Goal: Task Accomplishment & Management: Manage account settings

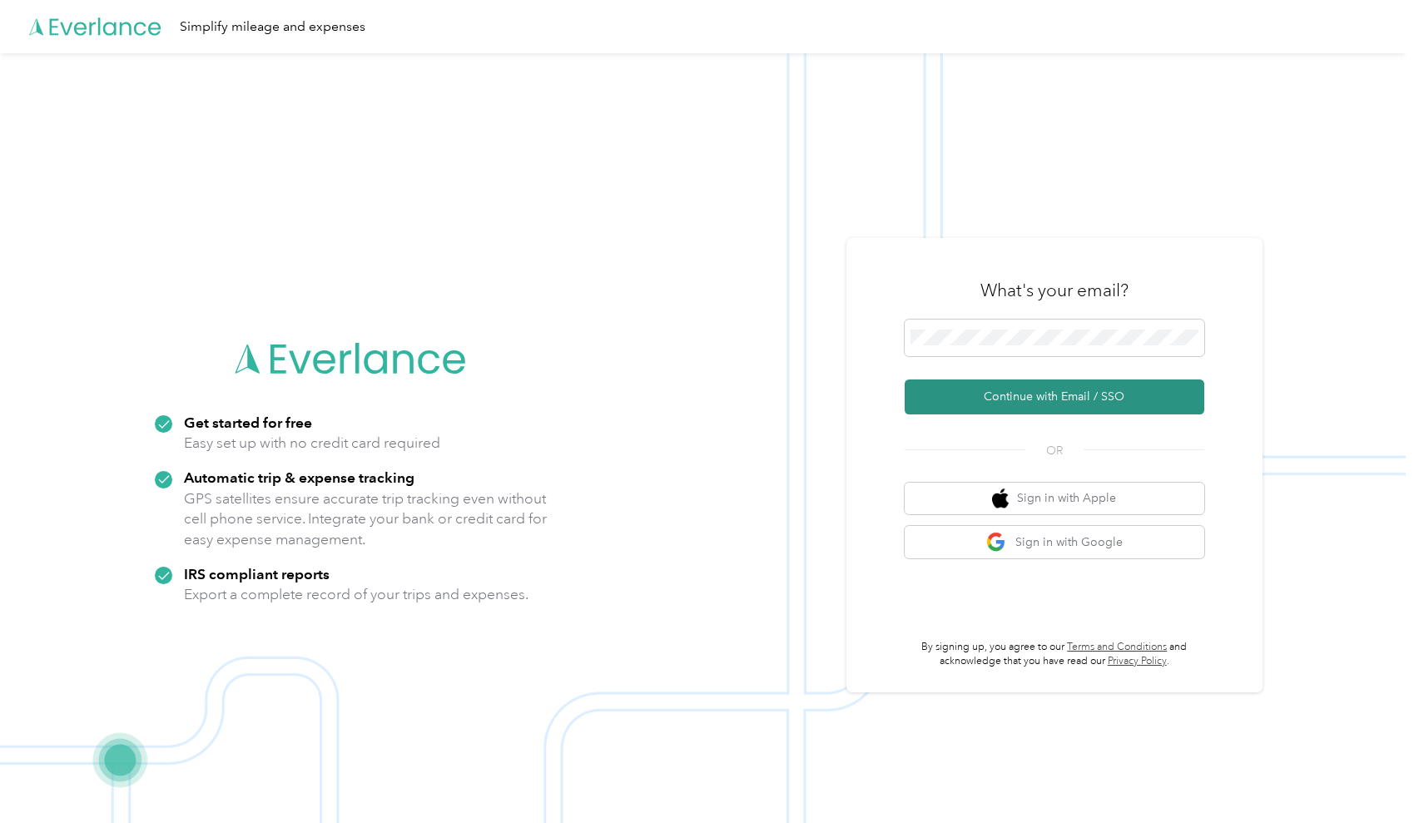
click at [1084, 401] on button "Continue with Email / SSO" at bounding box center [1054, 396] width 300 height 35
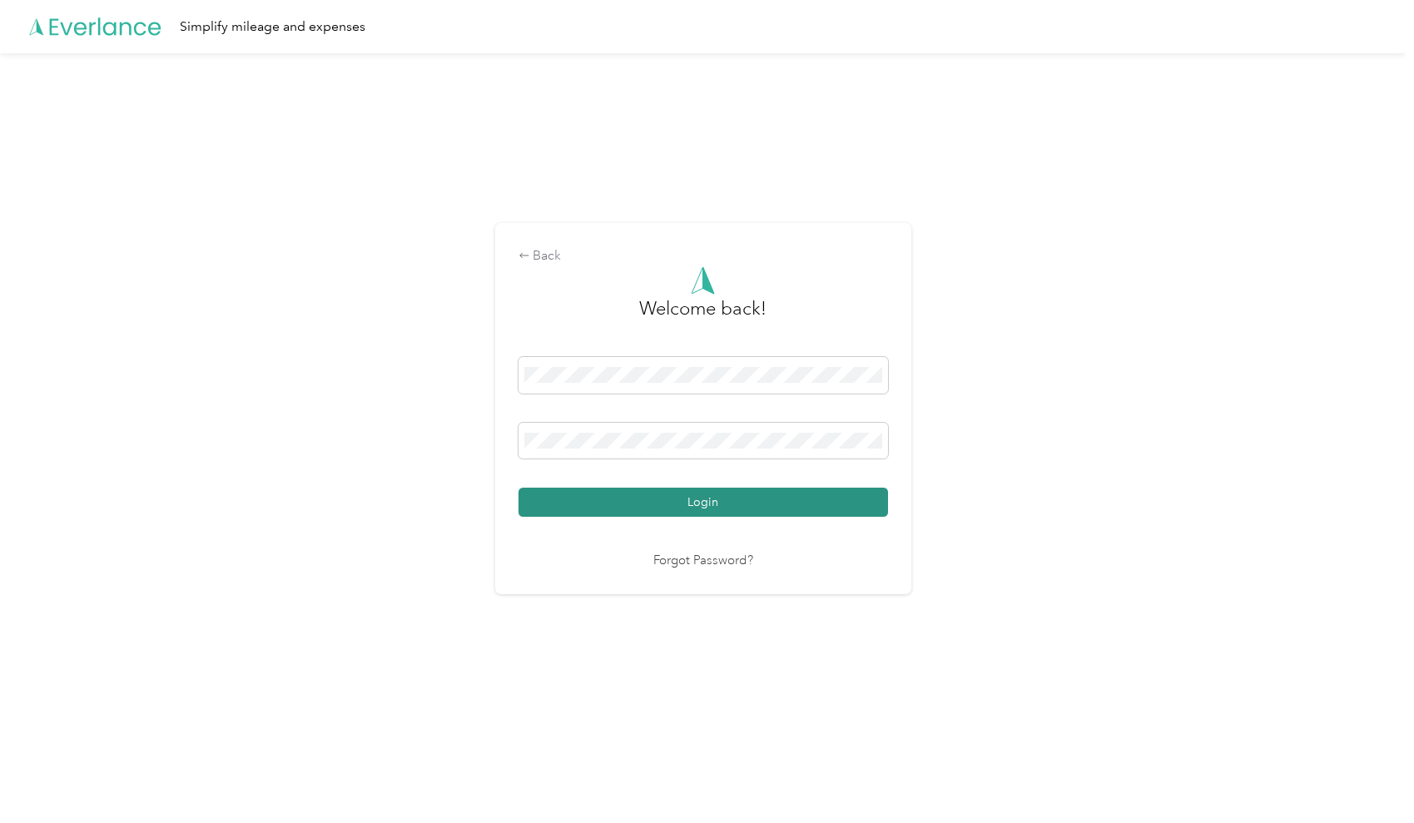
click at [711, 499] on button "Login" at bounding box center [702, 502] width 369 height 29
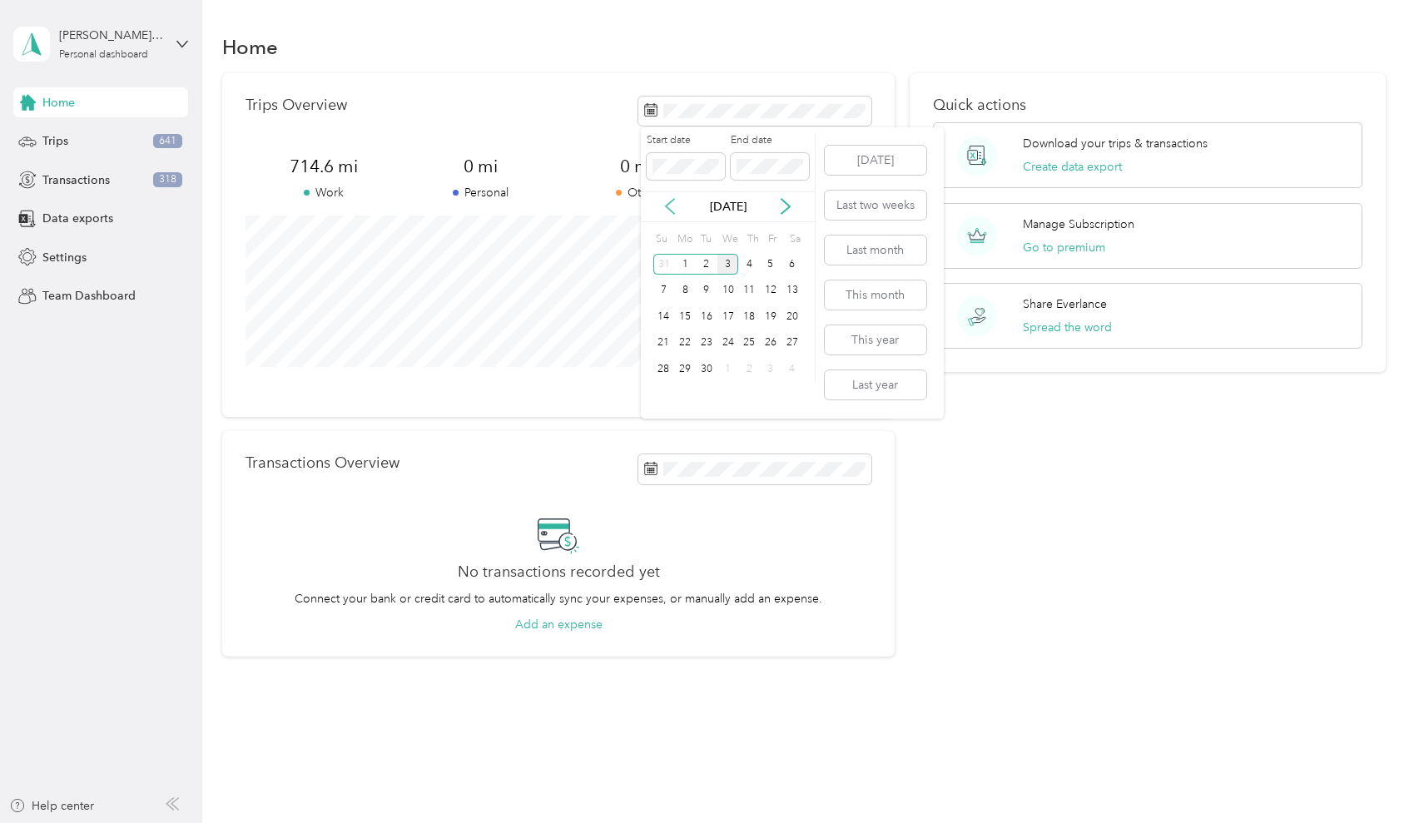
click at [667, 201] on icon at bounding box center [670, 206] width 17 height 17
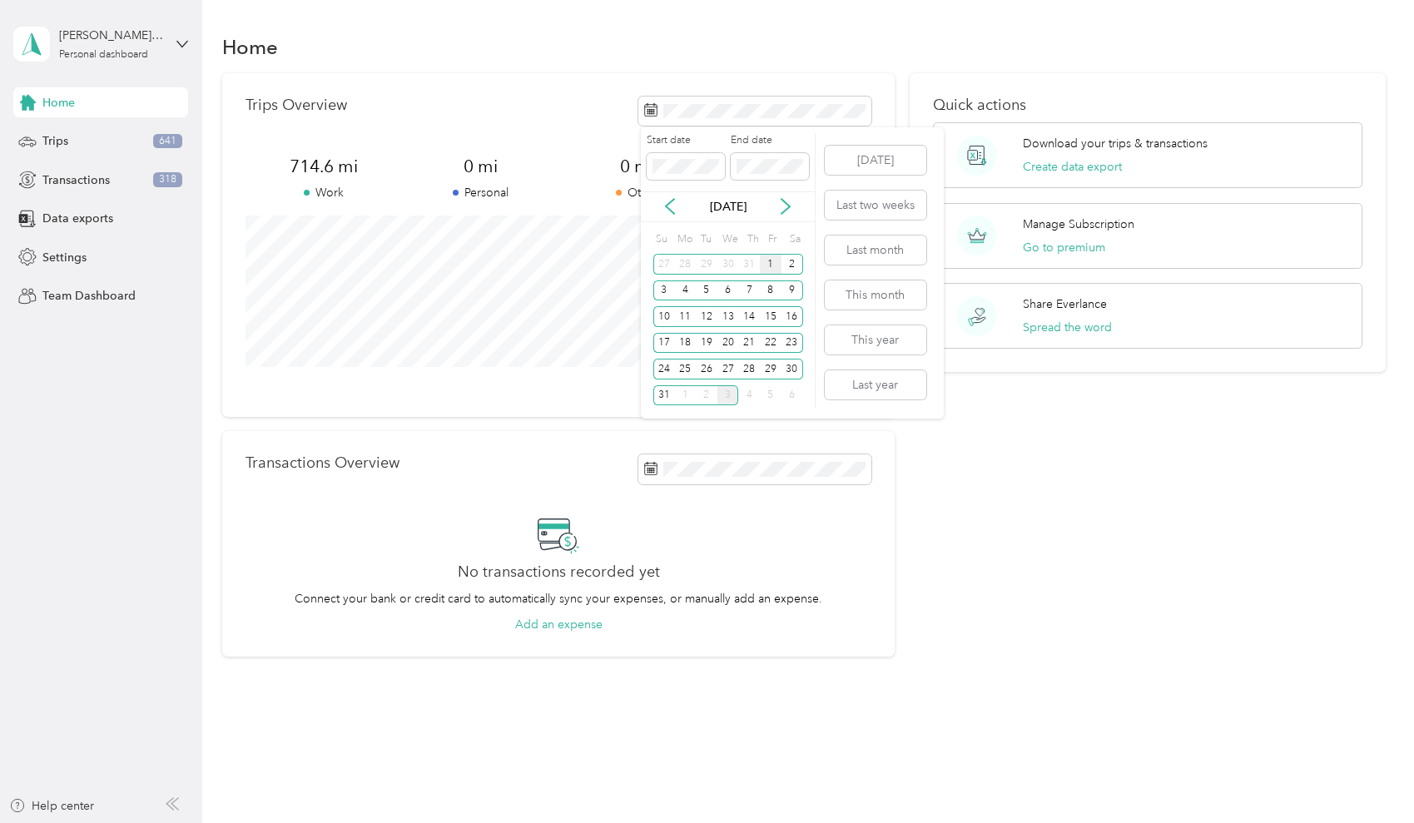
click at [770, 263] on div "1" at bounding box center [771, 264] width 22 height 21
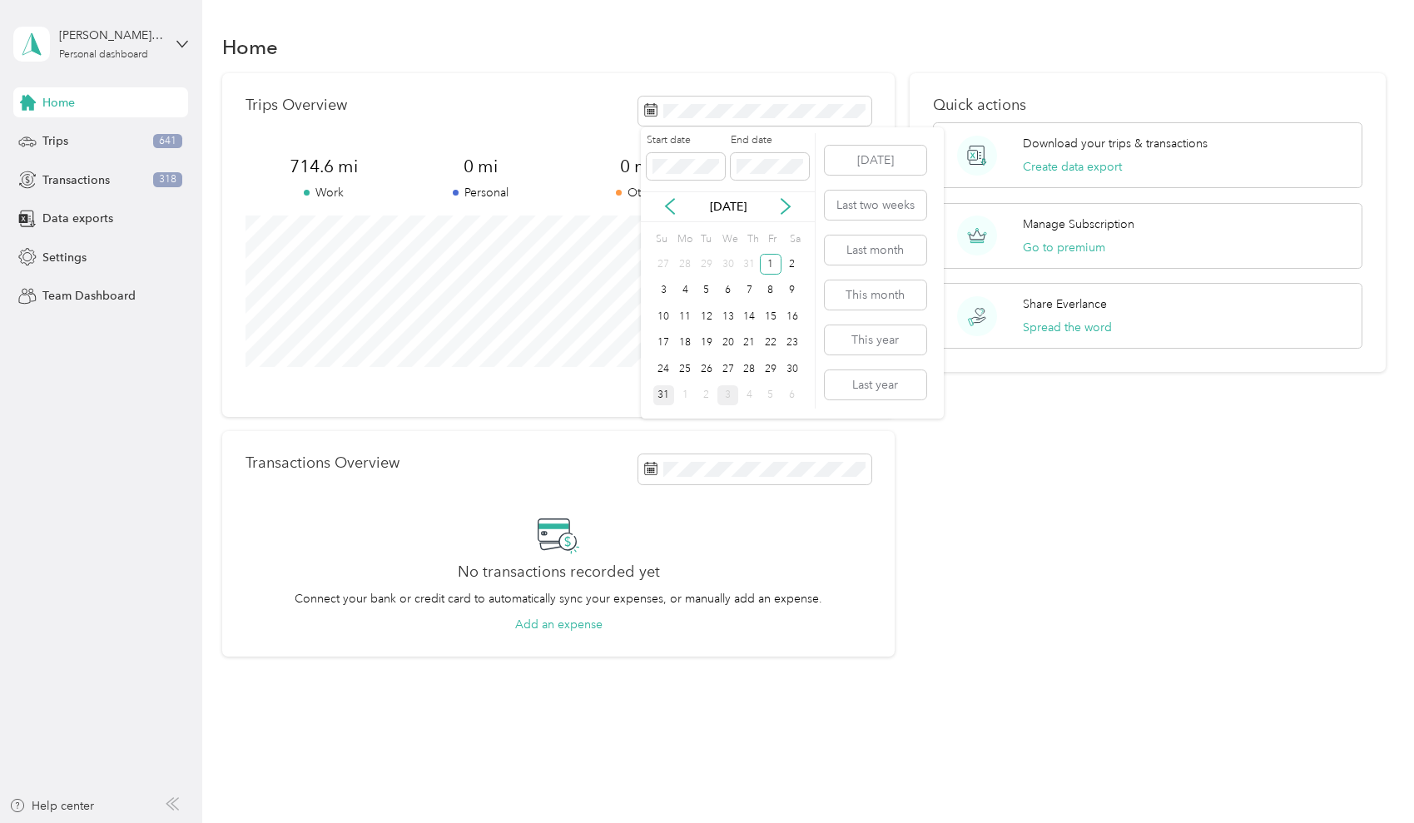
click at [665, 392] on div "31" at bounding box center [664, 395] width 22 height 21
click at [1083, 168] on button "Create data export" at bounding box center [1072, 166] width 99 height 17
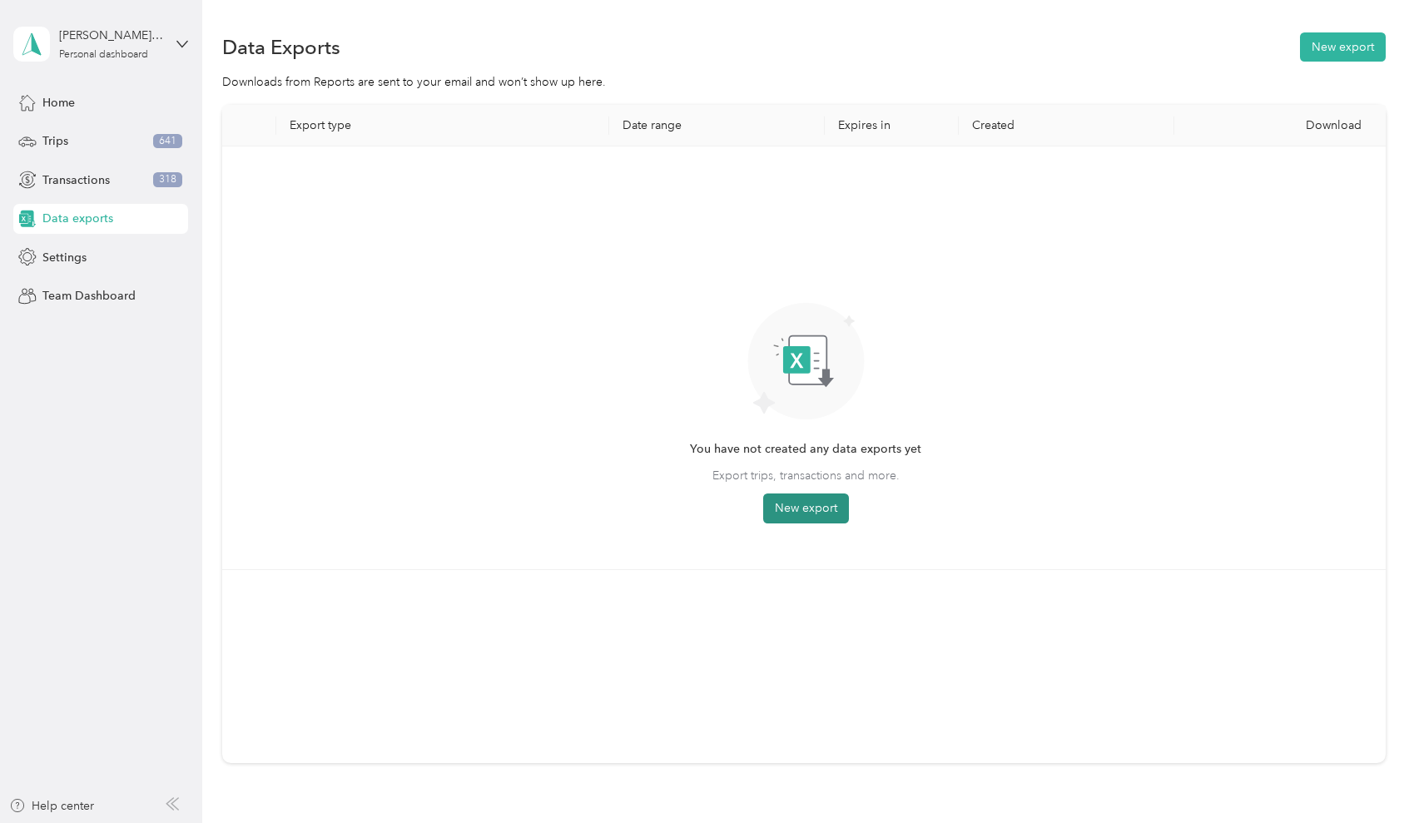
click at [827, 508] on button "New export" at bounding box center [806, 508] width 86 height 30
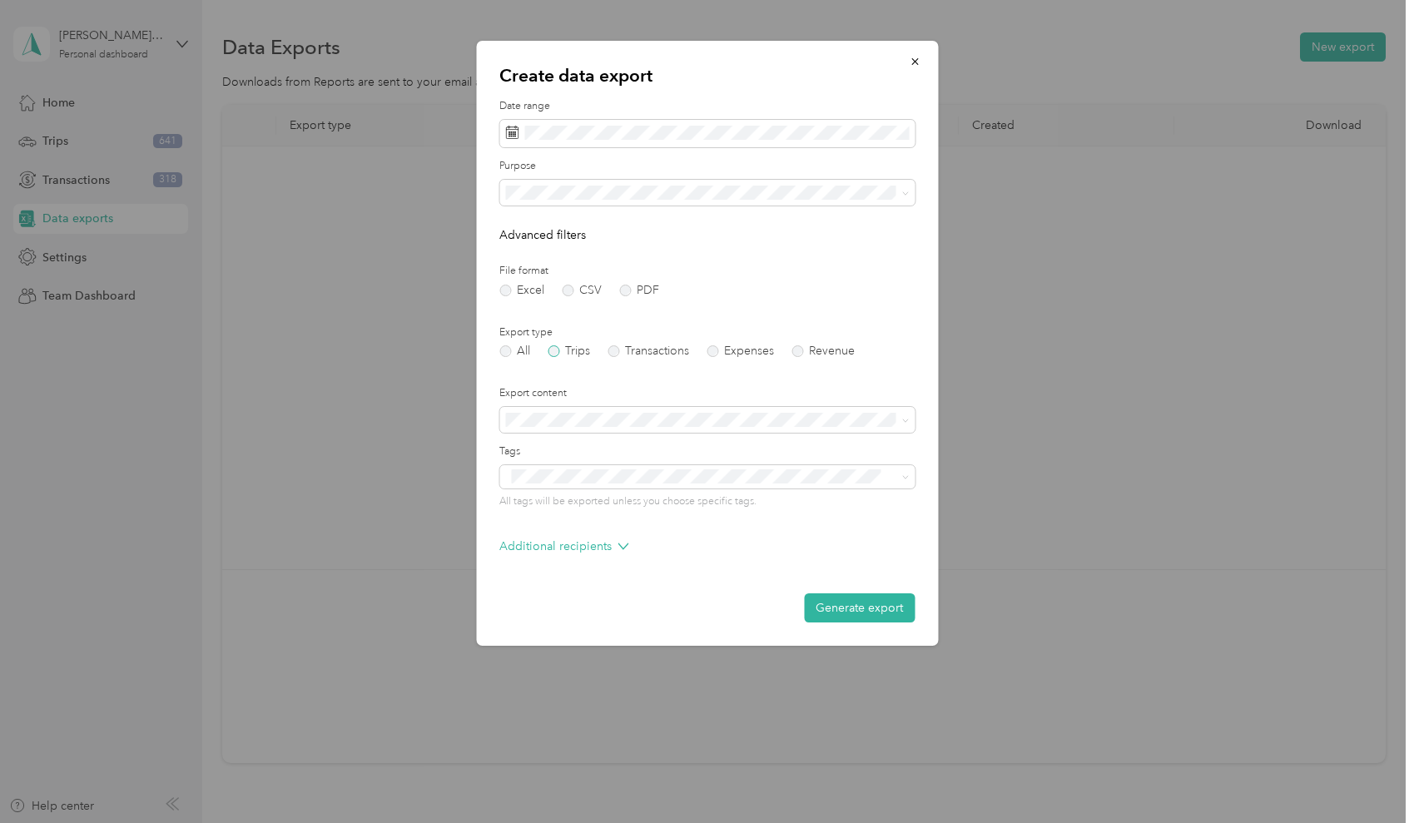
click at [554, 349] on label "Trips" at bounding box center [569, 351] width 42 height 12
click at [624, 289] on label "PDF" at bounding box center [639, 291] width 40 height 12
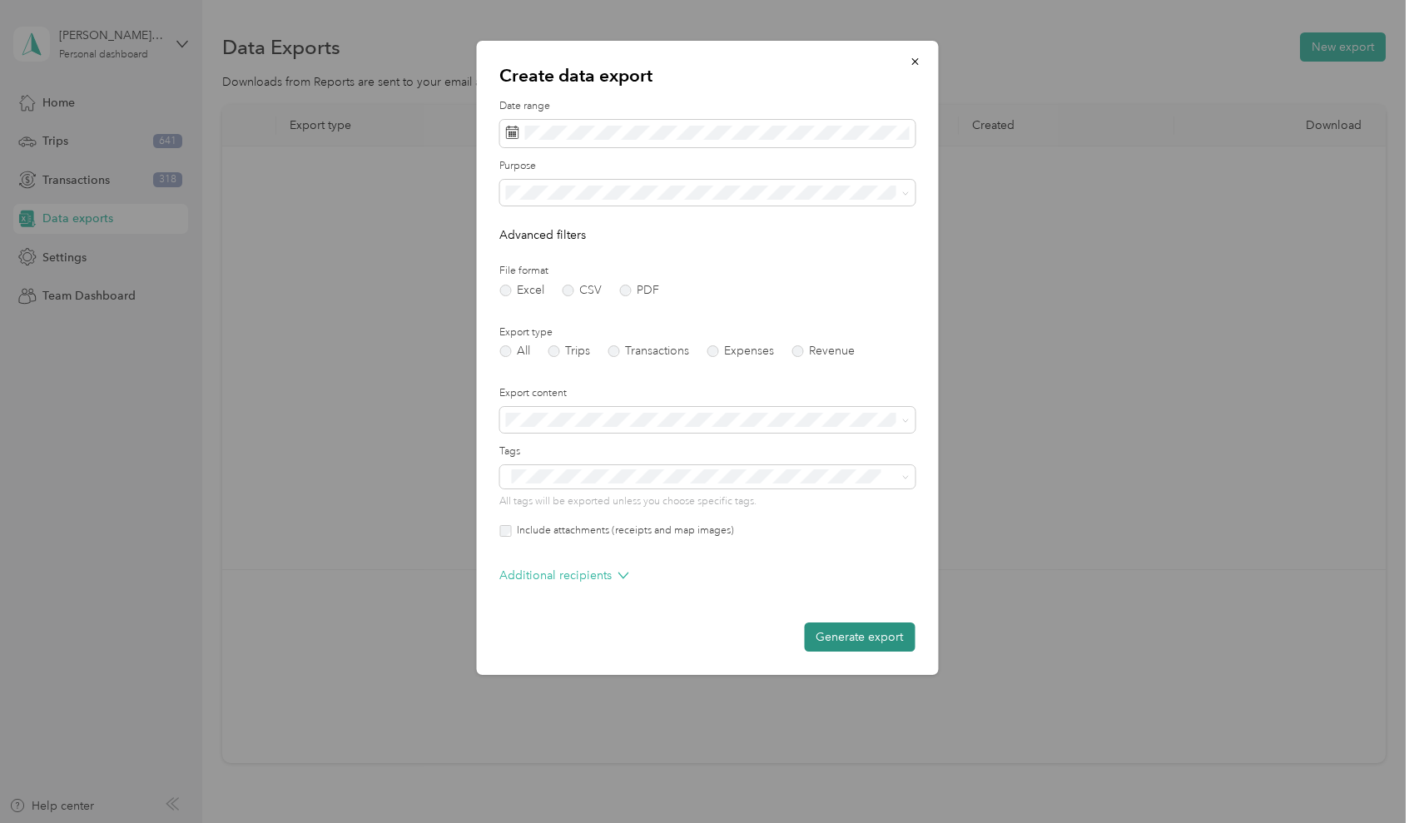
click at [849, 636] on button "Generate export" at bounding box center [859, 636] width 111 height 29
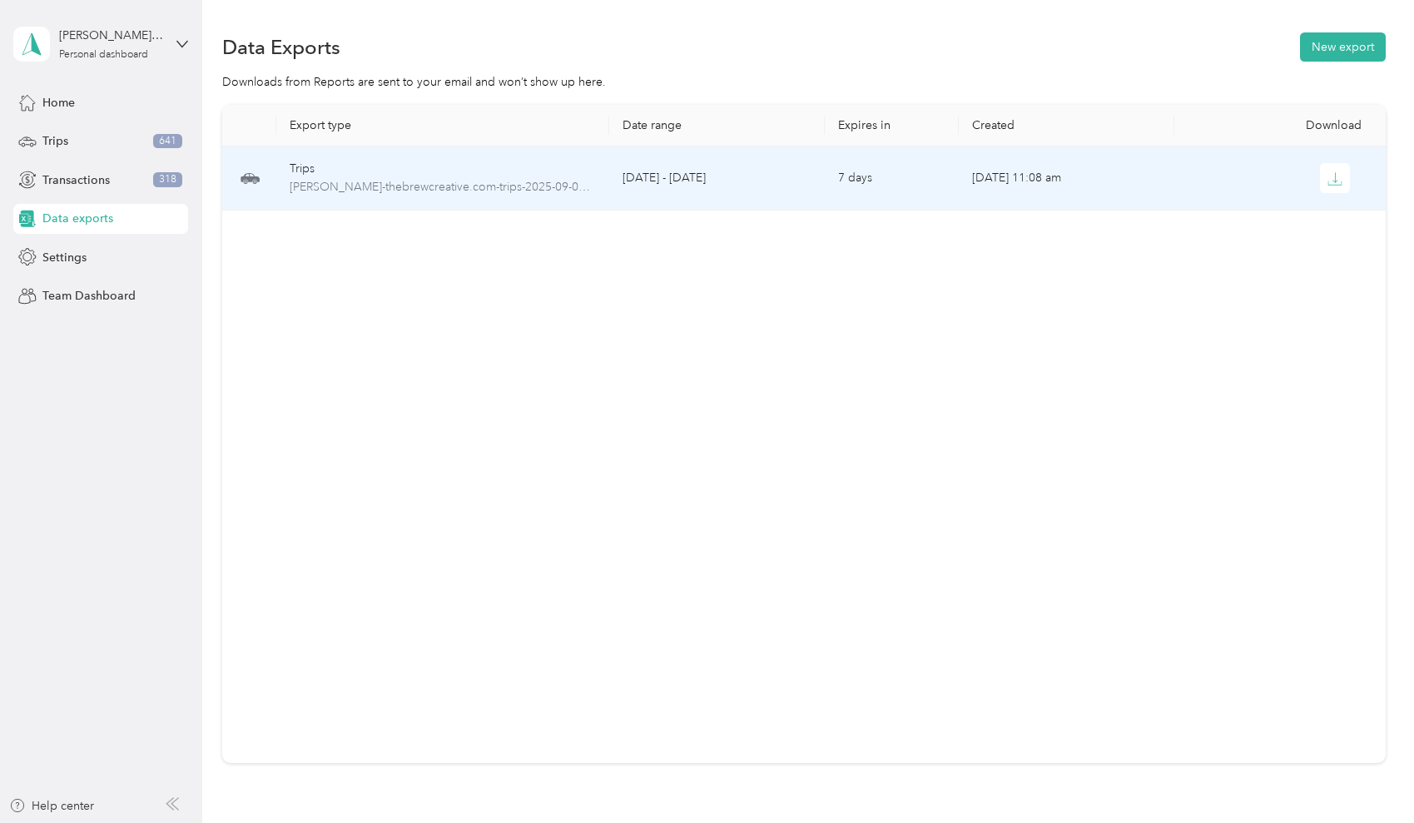
click at [1068, 175] on td "[DATE] 11:08 am" at bounding box center [1066, 178] width 215 height 64
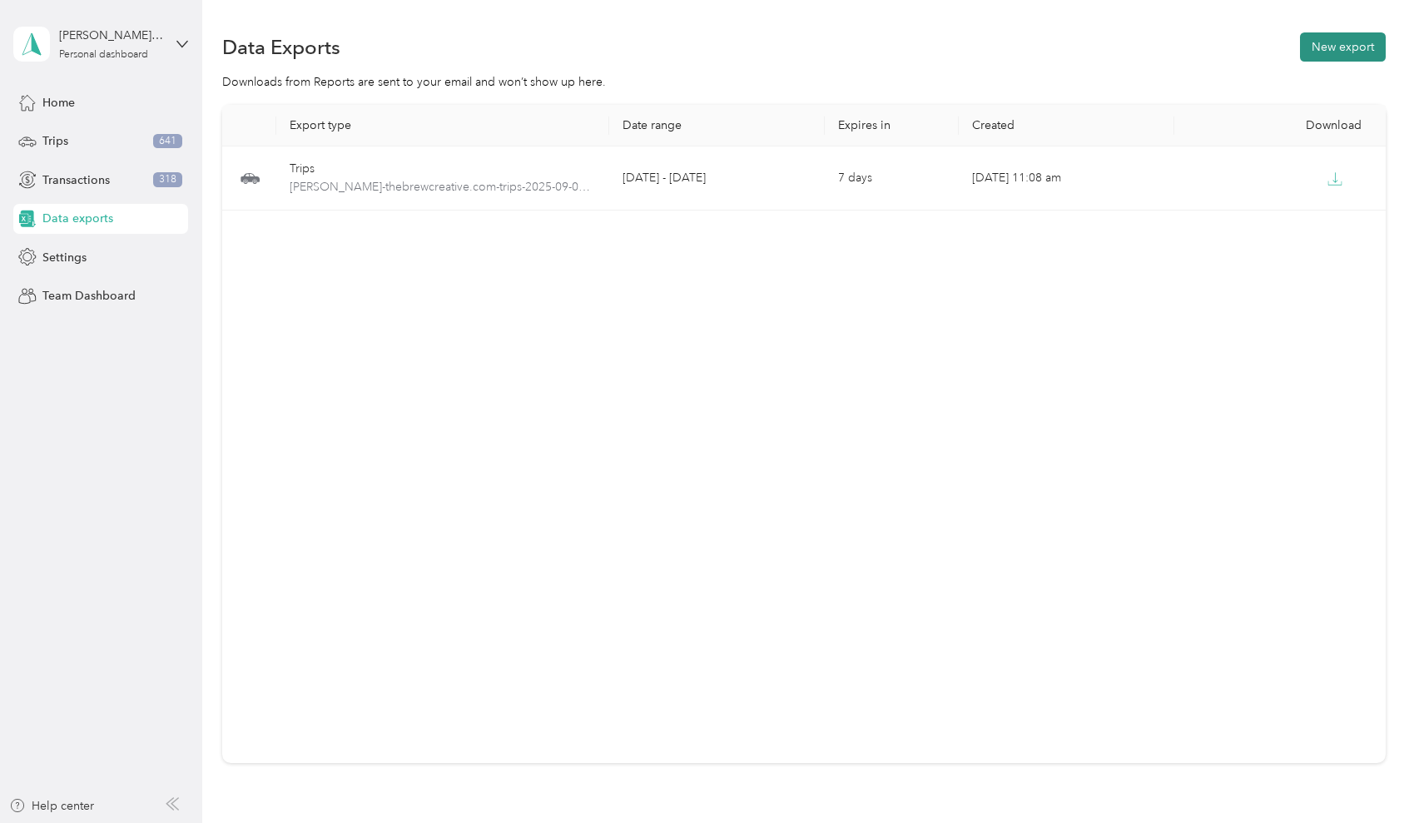
click at [1338, 49] on button "New export" at bounding box center [1343, 46] width 86 height 29
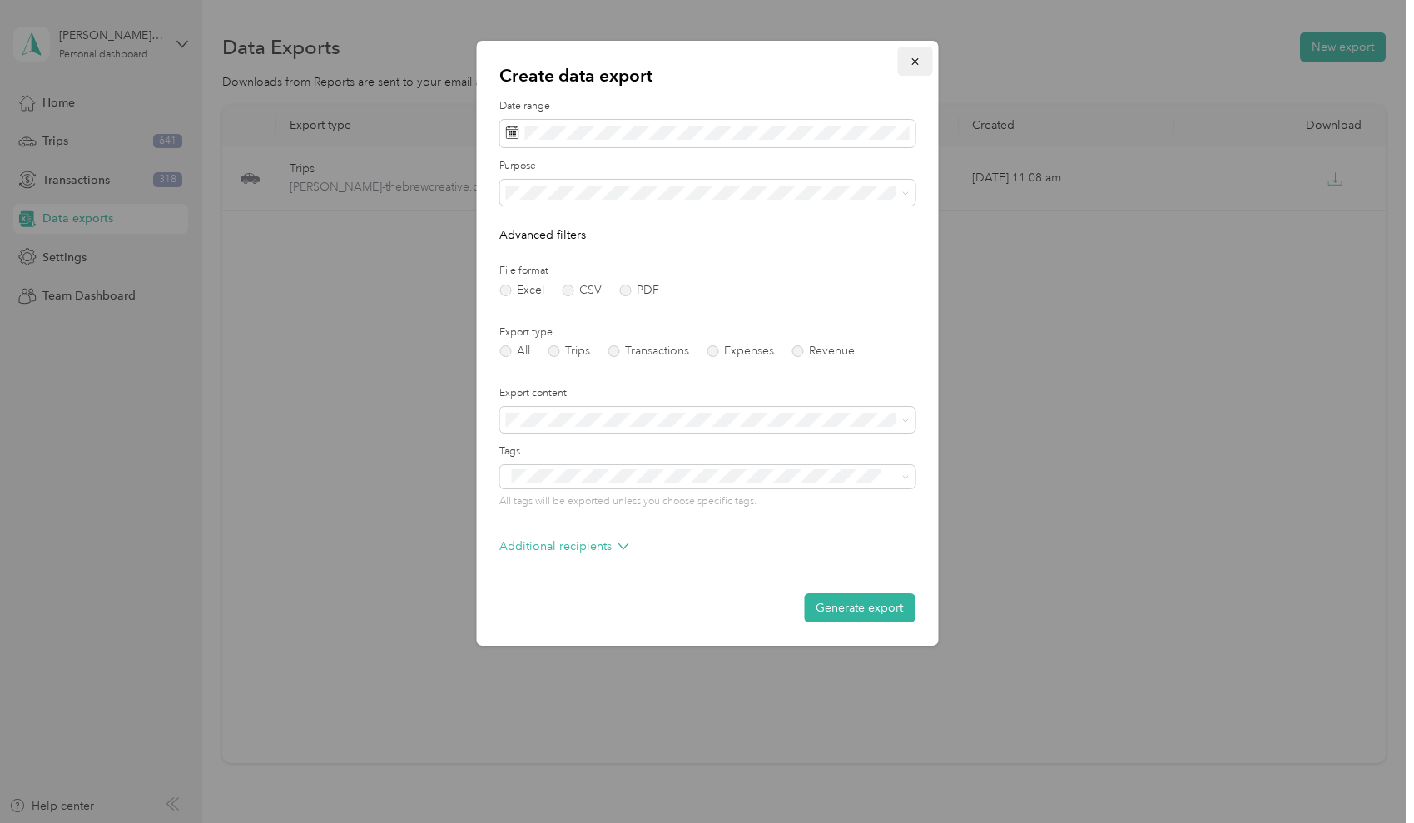
click at [918, 63] on icon "button" at bounding box center [915, 62] width 12 height 12
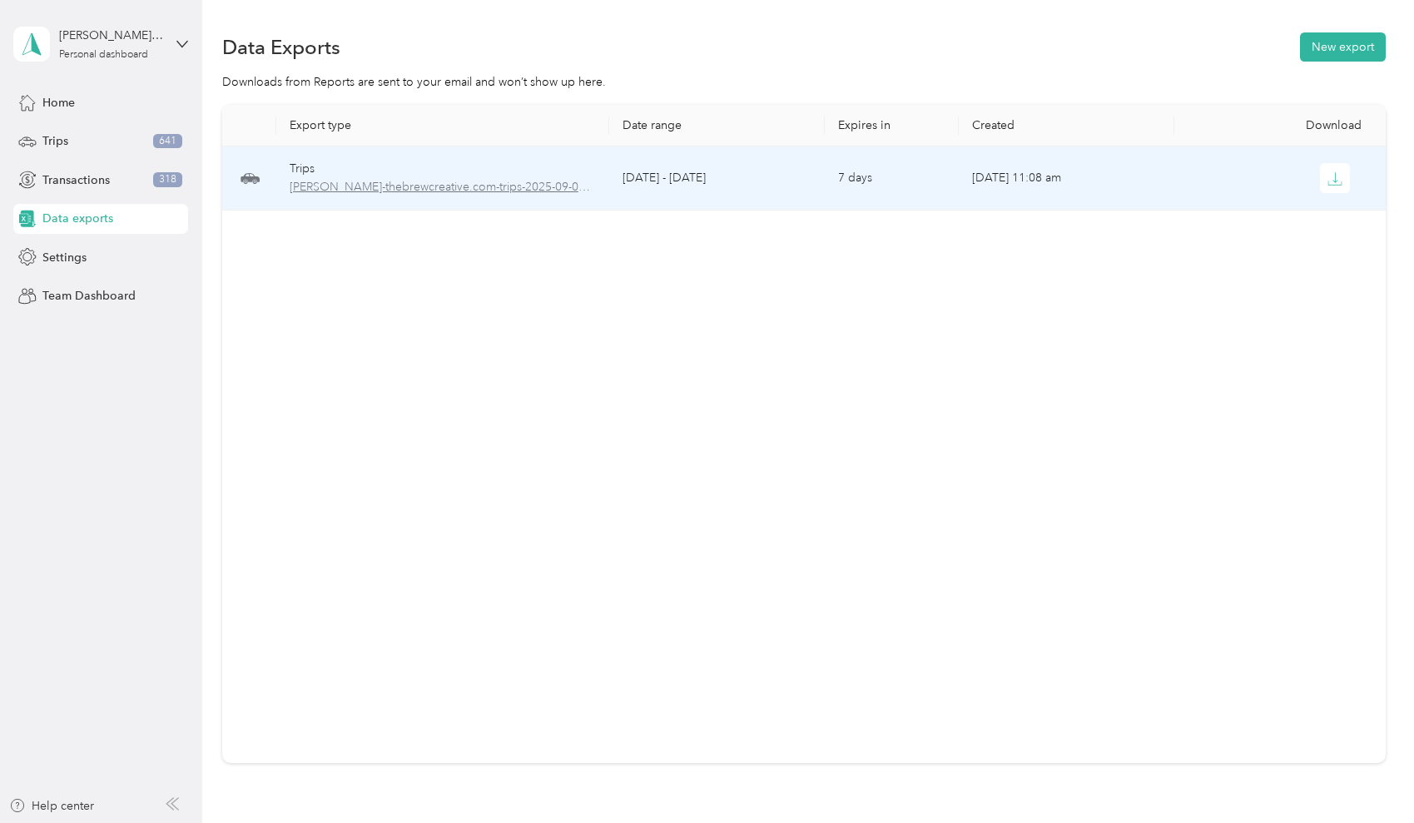
click at [510, 190] on span "[PERSON_NAME]-thebrewcreative.com-trips-2025-09-01-2025-09-03.pdf" at bounding box center [443, 187] width 307 height 18
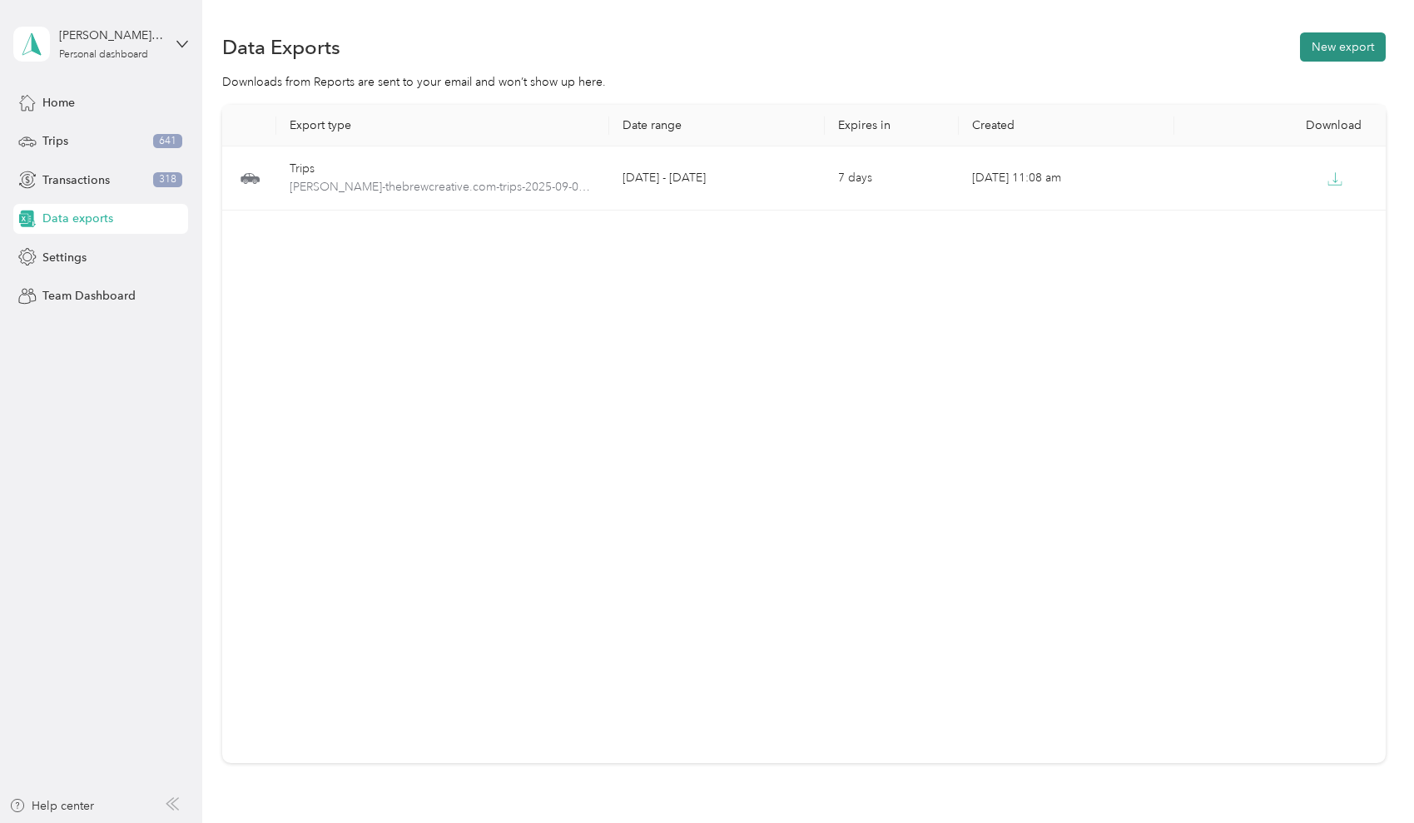
click at [1338, 52] on button "New export" at bounding box center [1343, 46] width 86 height 29
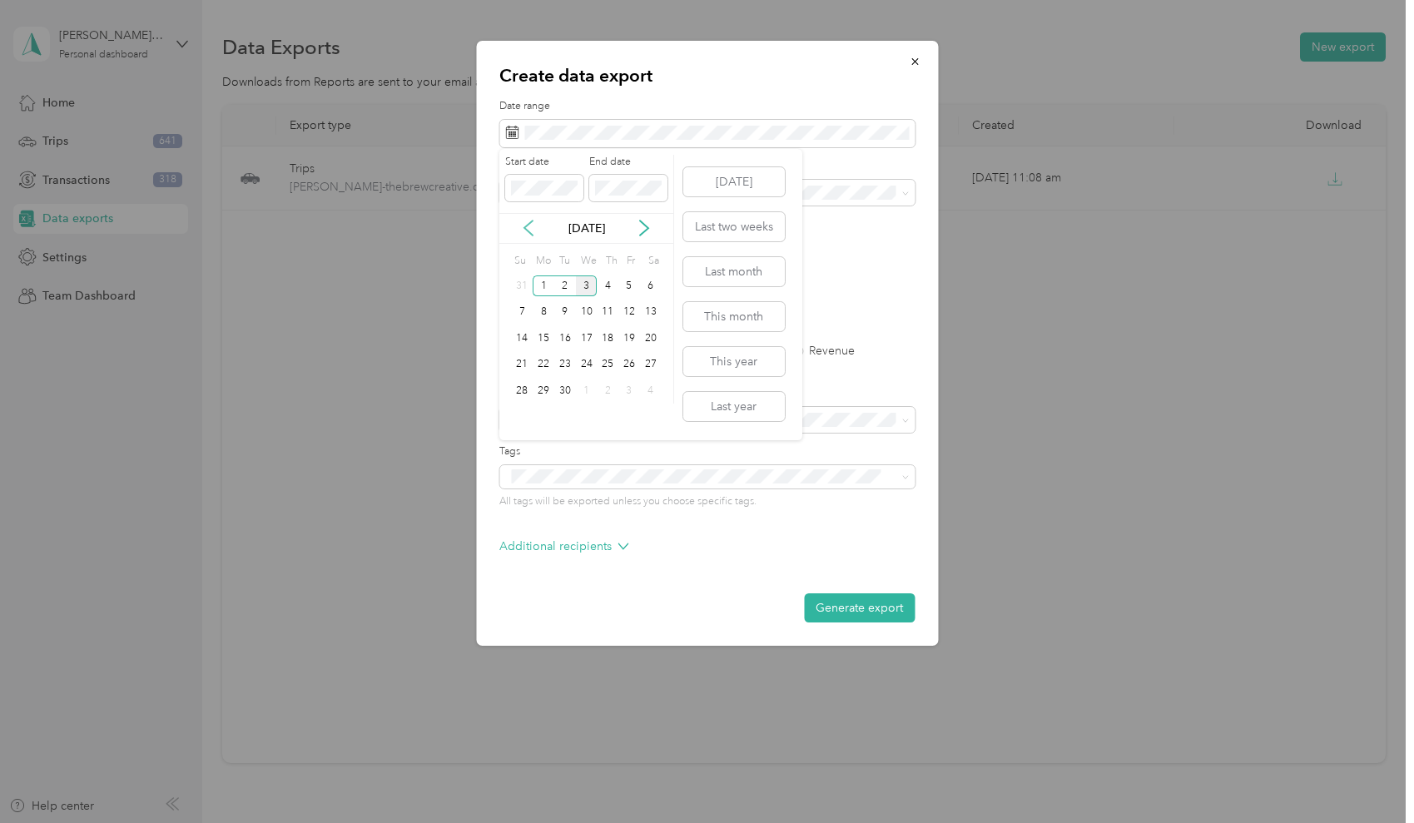
click at [528, 225] on icon at bounding box center [528, 228] width 8 height 15
click at [627, 283] on div "1" at bounding box center [629, 285] width 22 height 21
click at [519, 409] on div "31" at bounding box center [523, 417] width 22 height 21
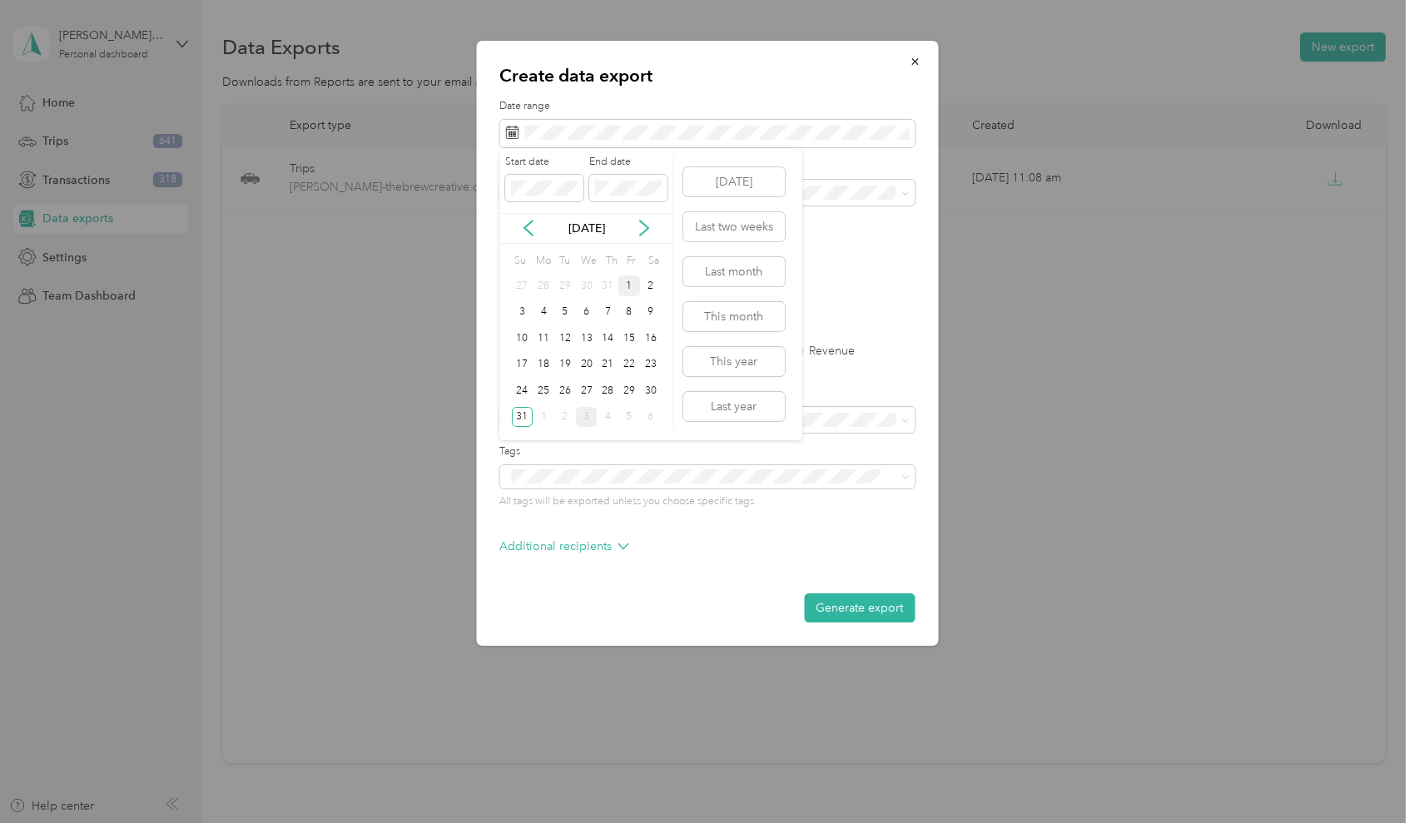
click at [628, 289] on div "1" at bounding box center [629, 285] width 22 height 21
click at [628, 285] on div "1" at bounding box center [629, 285] width 22 height 21
click at [630, 282] on div "1" at bounding box center [629, 285] width 22 height 21
click at [519, 419] on div "31" at bounding box center [523, 417] width 22 height 21
click at [628, 287] on label "PDF" at bounding box center [639, 291] width 40 height 12
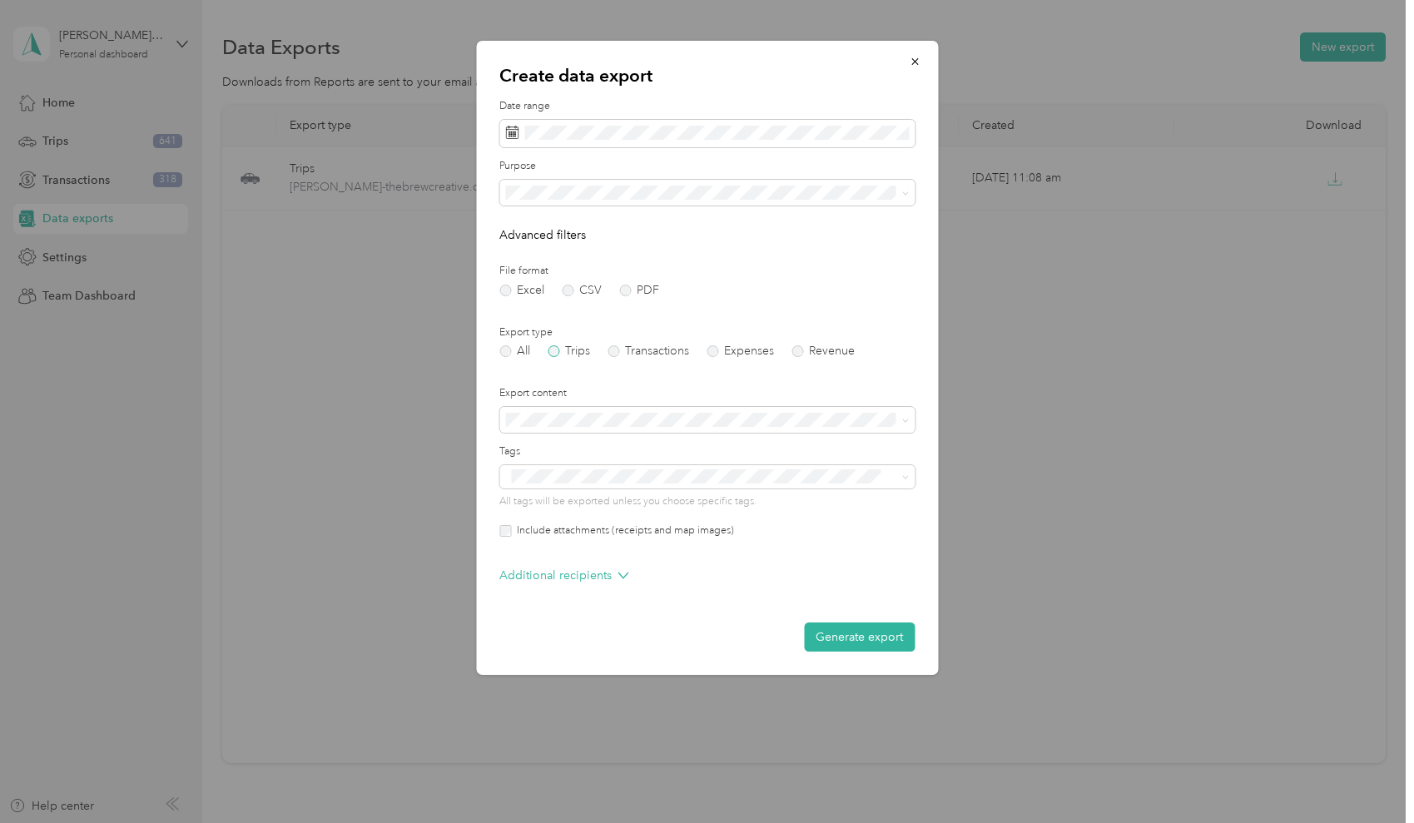
click at [556, 351] on label "Trips" at bounding box center [569, 351] width 42 height 12
click at [857, 639] on button "Generate export" at bounding box center [859, 636] width 111 height 29
